Goal: Task Accomplishment & Management: Manage account settings

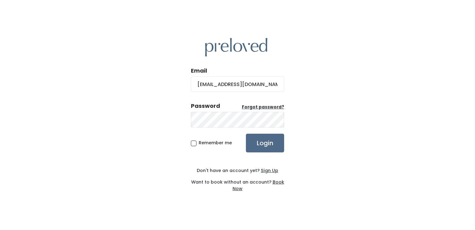
type input "[EMAIL_ADDRESS][DOMAIN_NAME]"
click at [261, 140] on input "Login" at bounding box center [265, 142] width 38 height 19
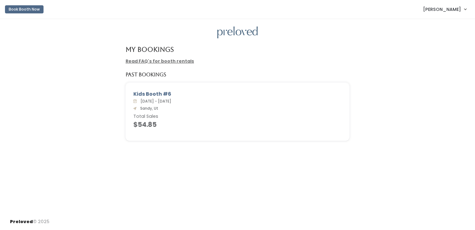
click at [462, 12] on link "Alma Sanz" at bounding box center [445, 8] width 56 height 13
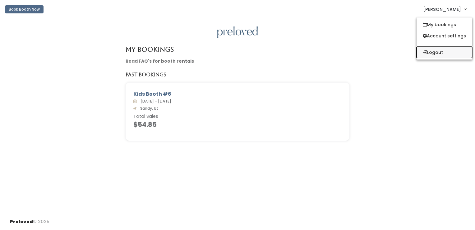
click at [443, 53] on button "Logout" at bounding box center [445, 52] width 56 height 11
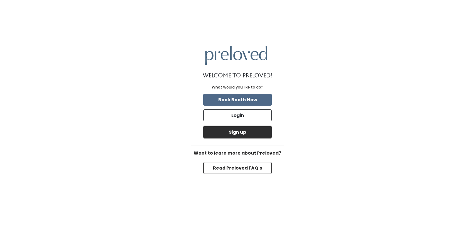
click at [254, 134] on button "Sign up" at bounding box center [237, 132] width 68 height 12
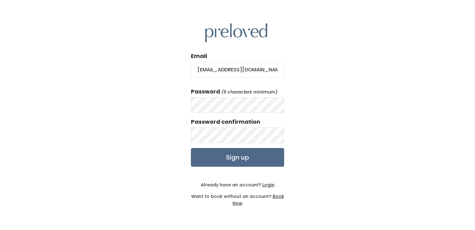
type input "[EMAIL_ADDRESS][DOMAIN_NAME]"
click at [259, 158] on input "Sign up" at bounding box center [237, 157] width 93 height 19
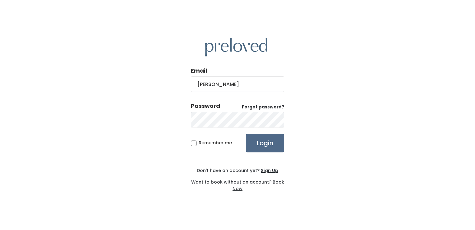
type input "[PERSON_NAME]"
